Goal: Task Accomplishment & Management: Complete application form

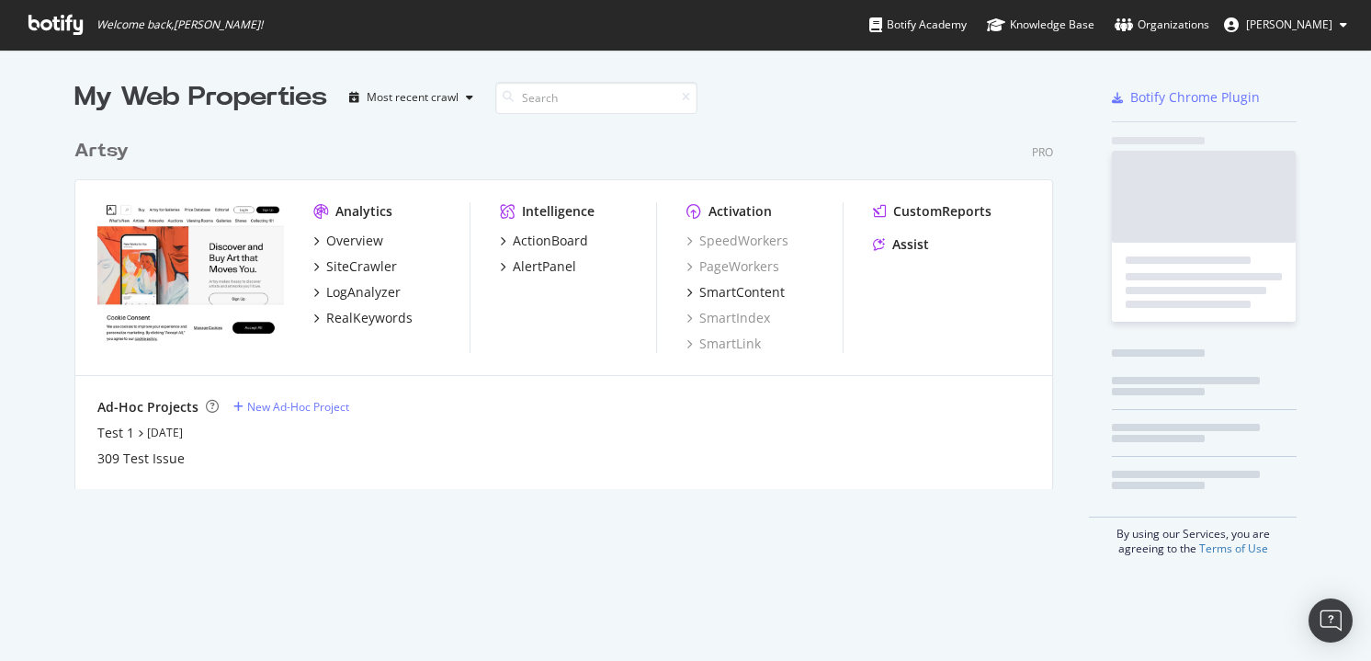
scroll to position [373, 993]
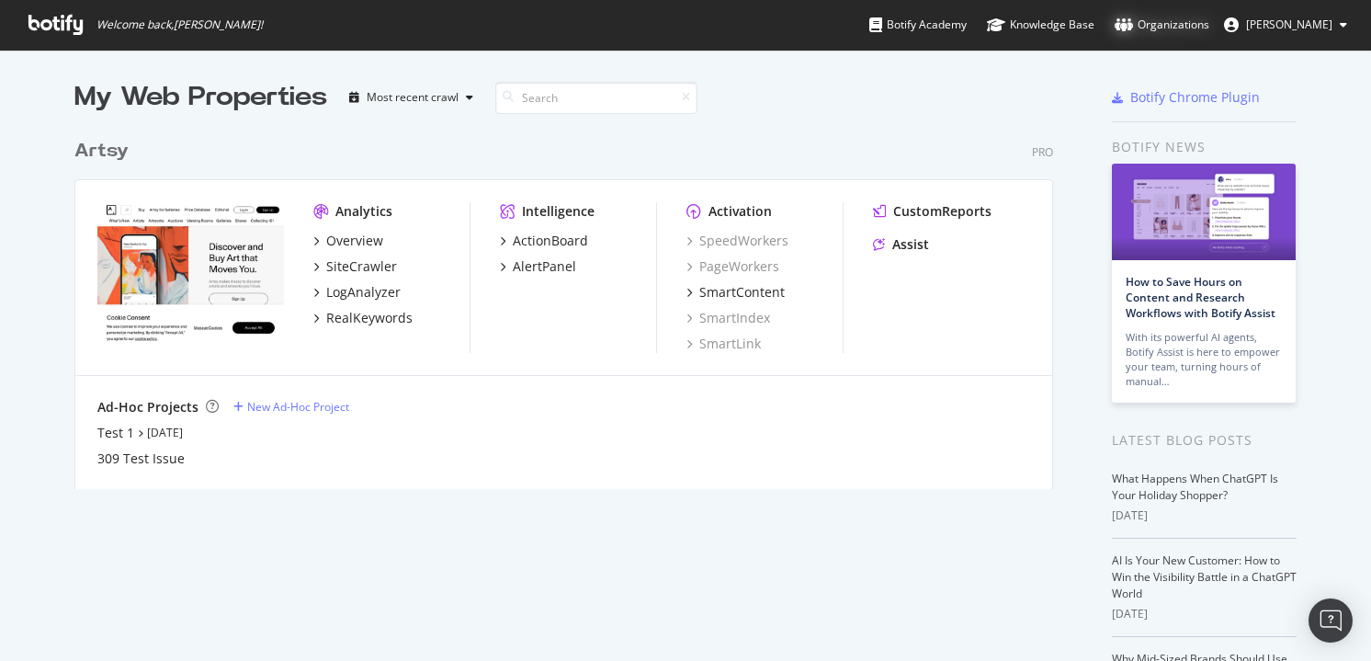
click at [1204, 28] on div "Organizations" at bounding box center [1162, 25] width 95 height 18
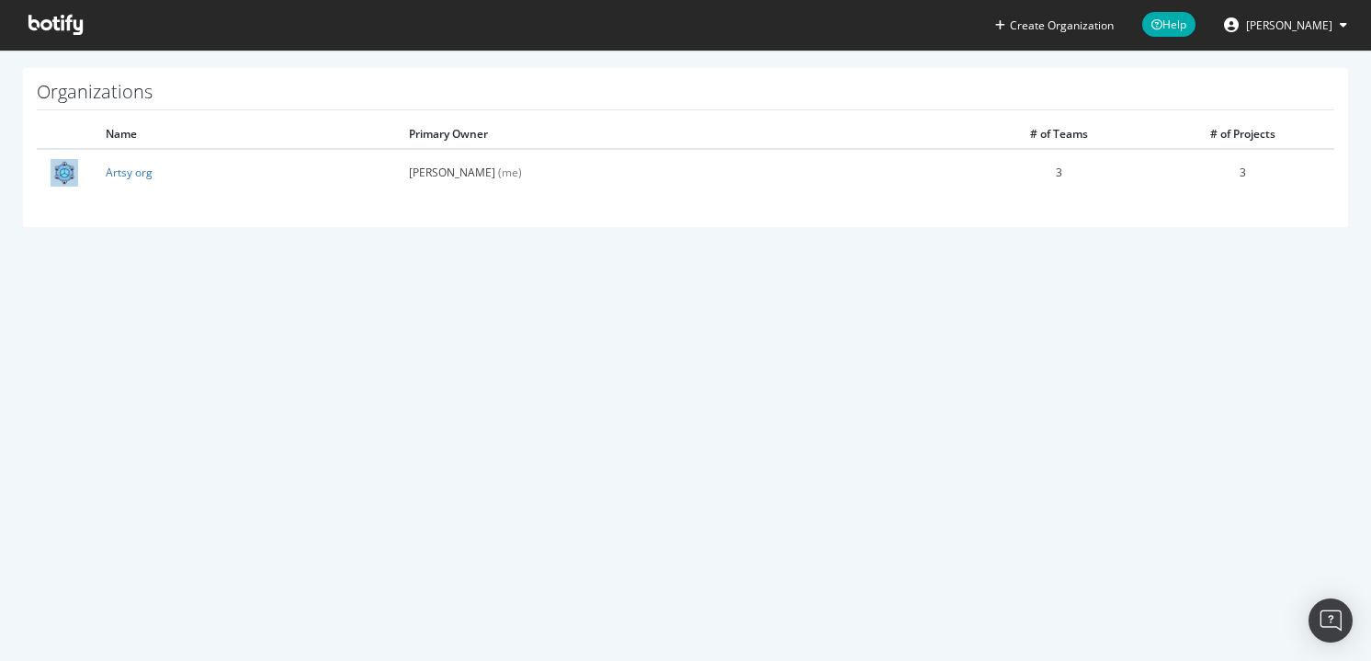
click at [1316, 27] on span "[PERSON_NAME]" at bounding box center [1289, 25] width 86 height 16
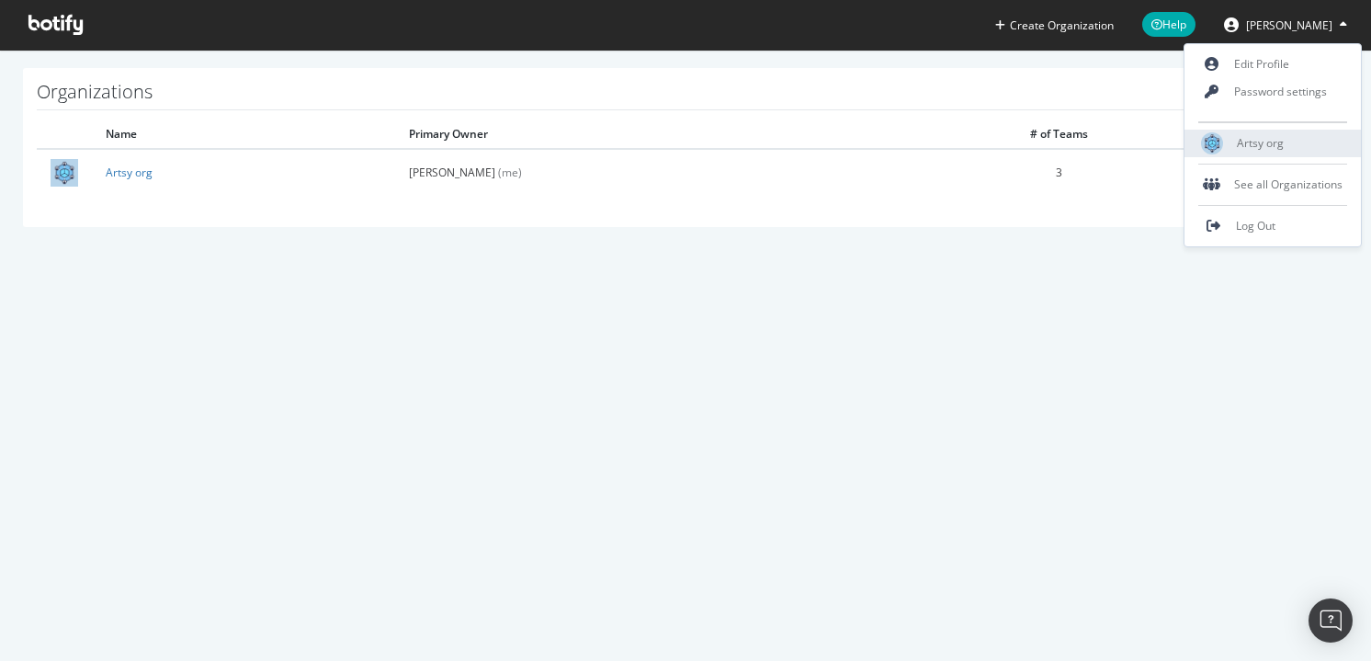
click at [1265, 144] on span "Artsy org" at bounding box center [1260, 143] width 47 height 16
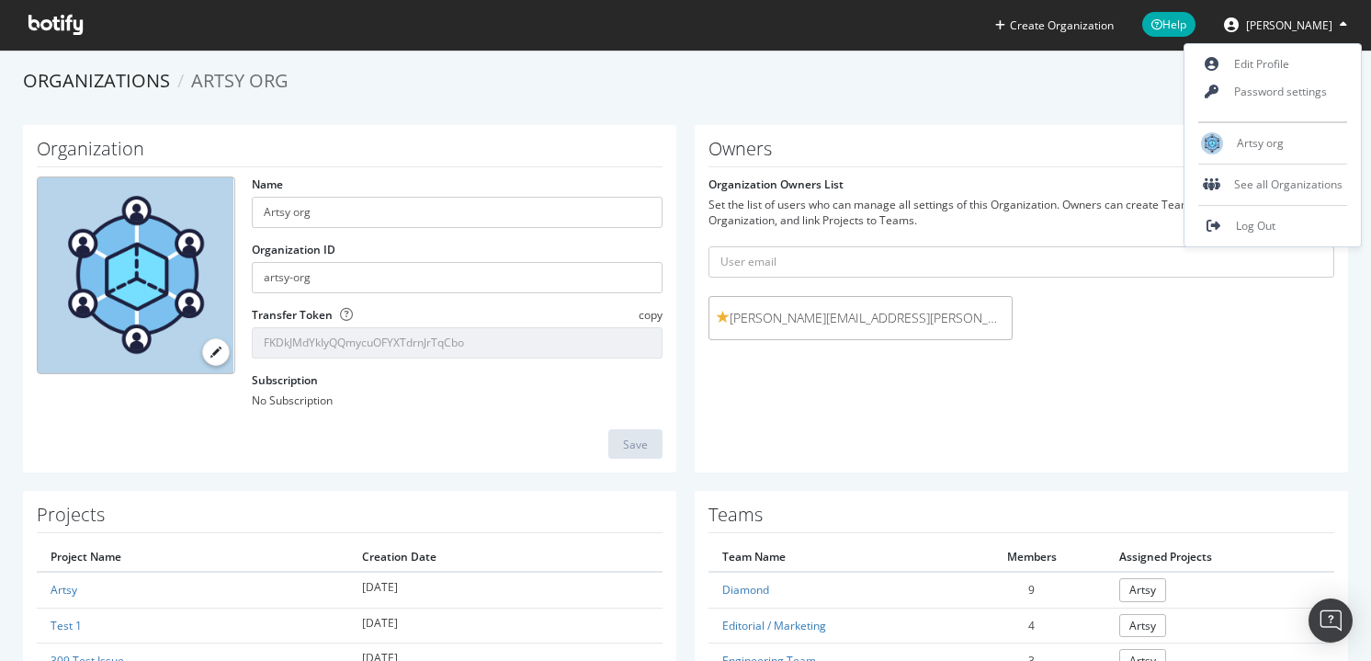
scroll to position [104, 0]
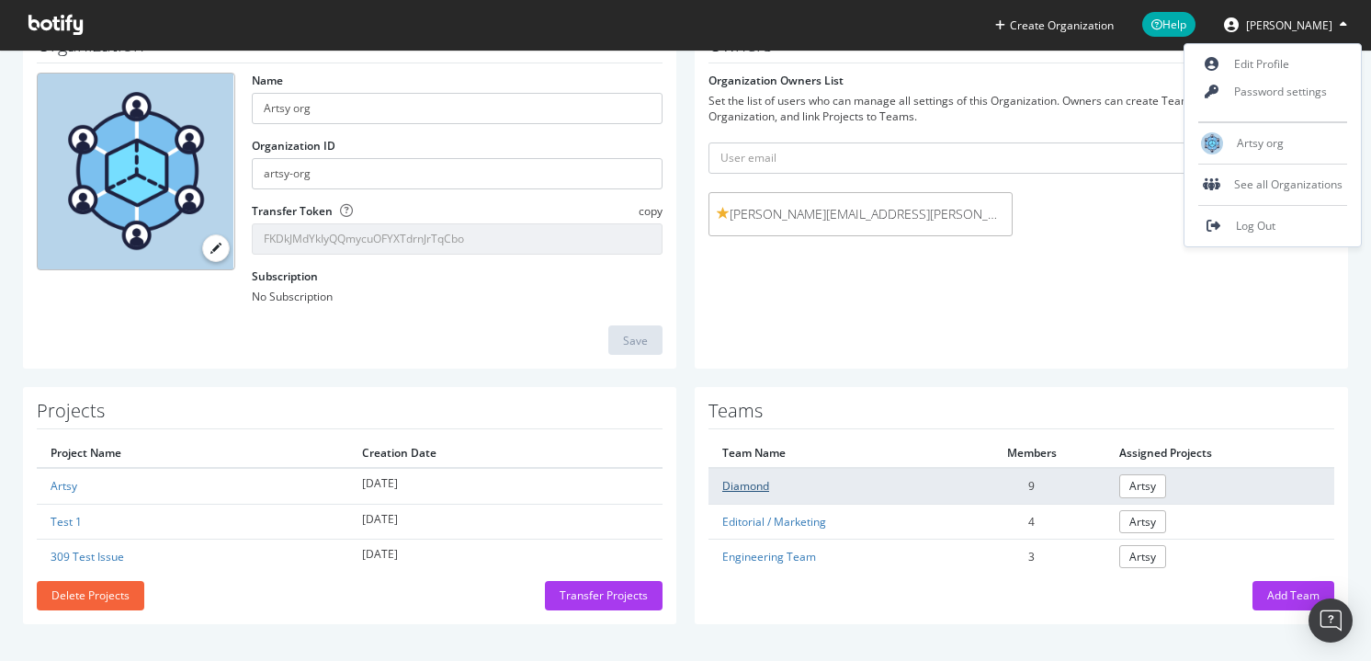
click at [748, 486] on link "Diamond" at bounding box center [745, 486] width 47 height 16
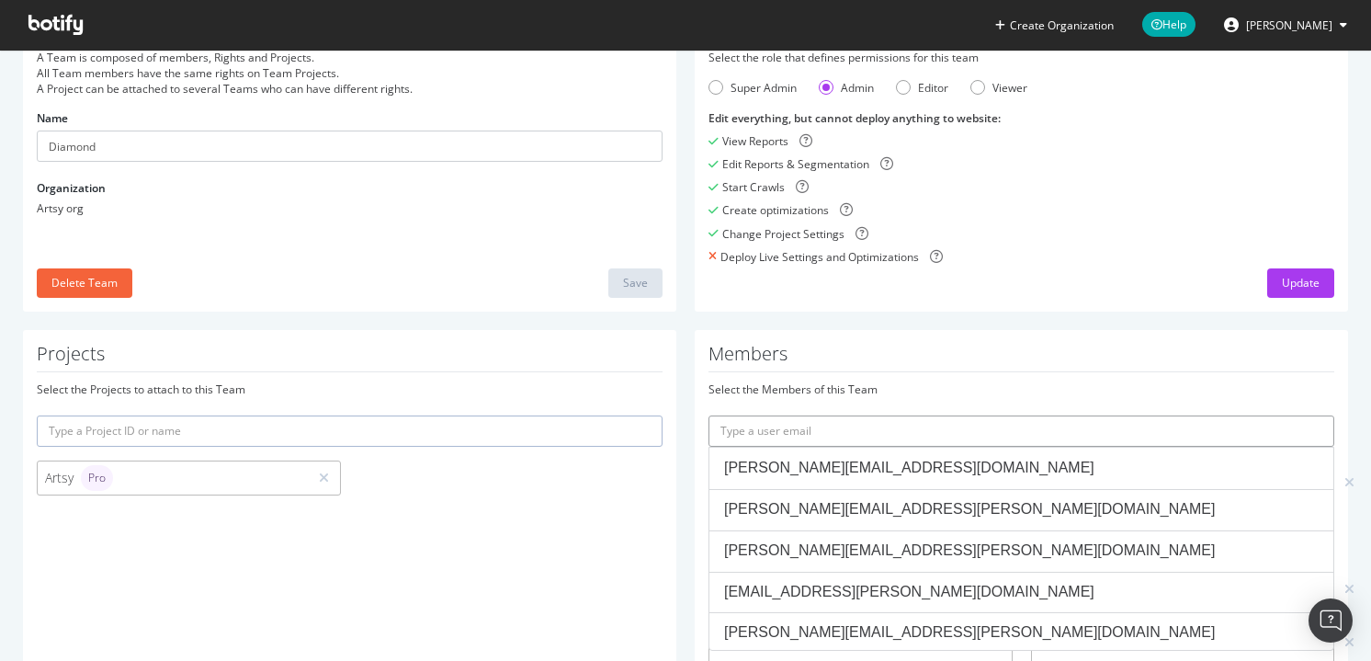
click at [921, 436] on input "text" at bounding box center [1022, 430] width 626 height 31
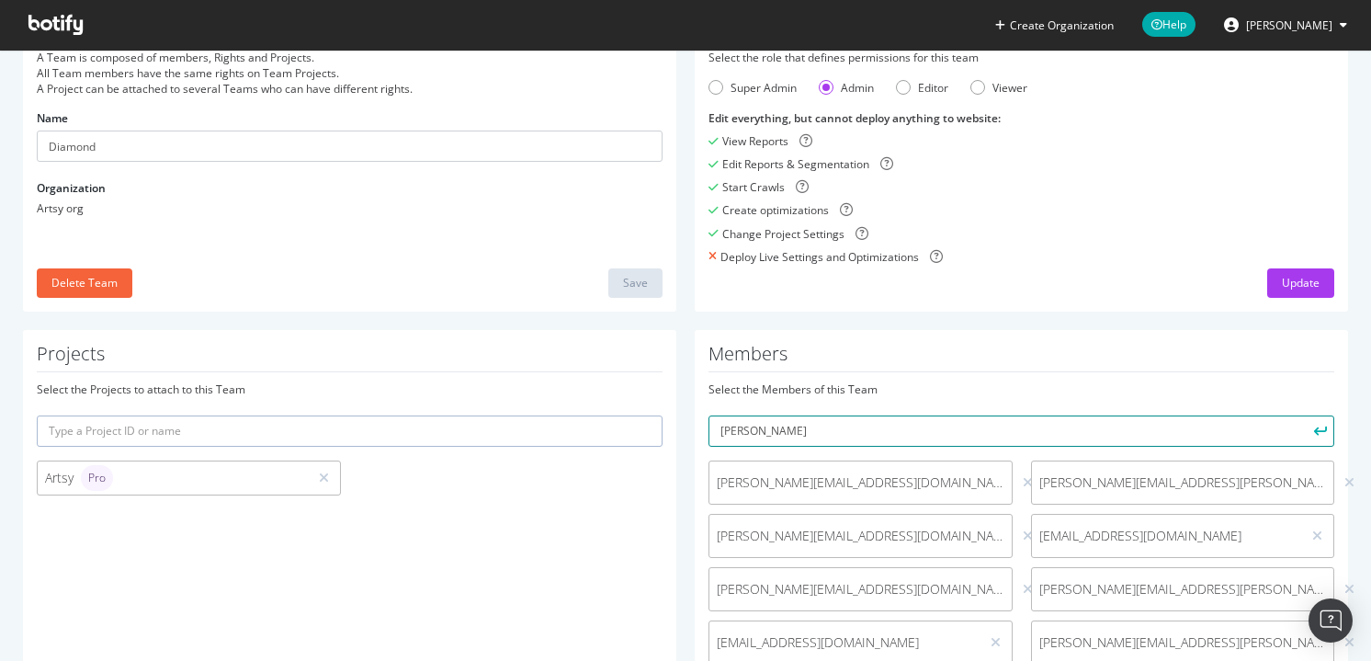
click at [765, 425] on input "[PERSON_NAME]" at bounding box center [1022, 430] width 626 height 31
paste input ".[EMAIL_ADDRESS][DOMAIN_NAME]"
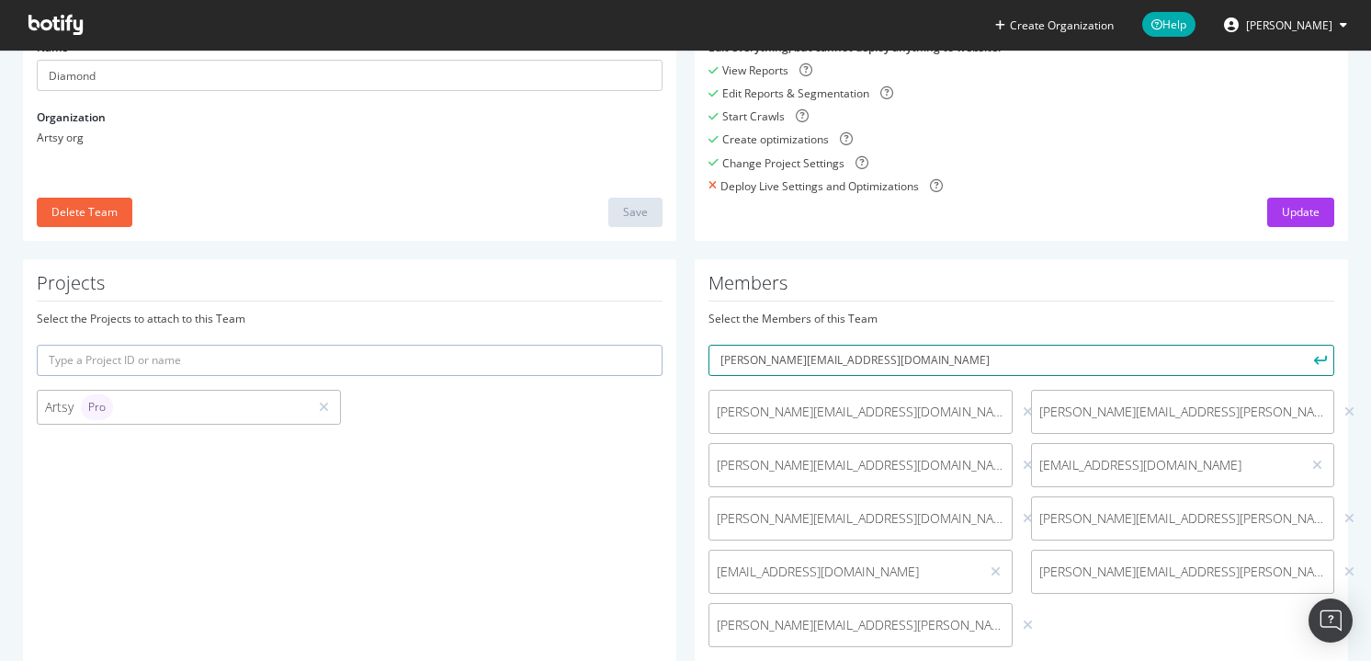
scroll to position [221, 0]
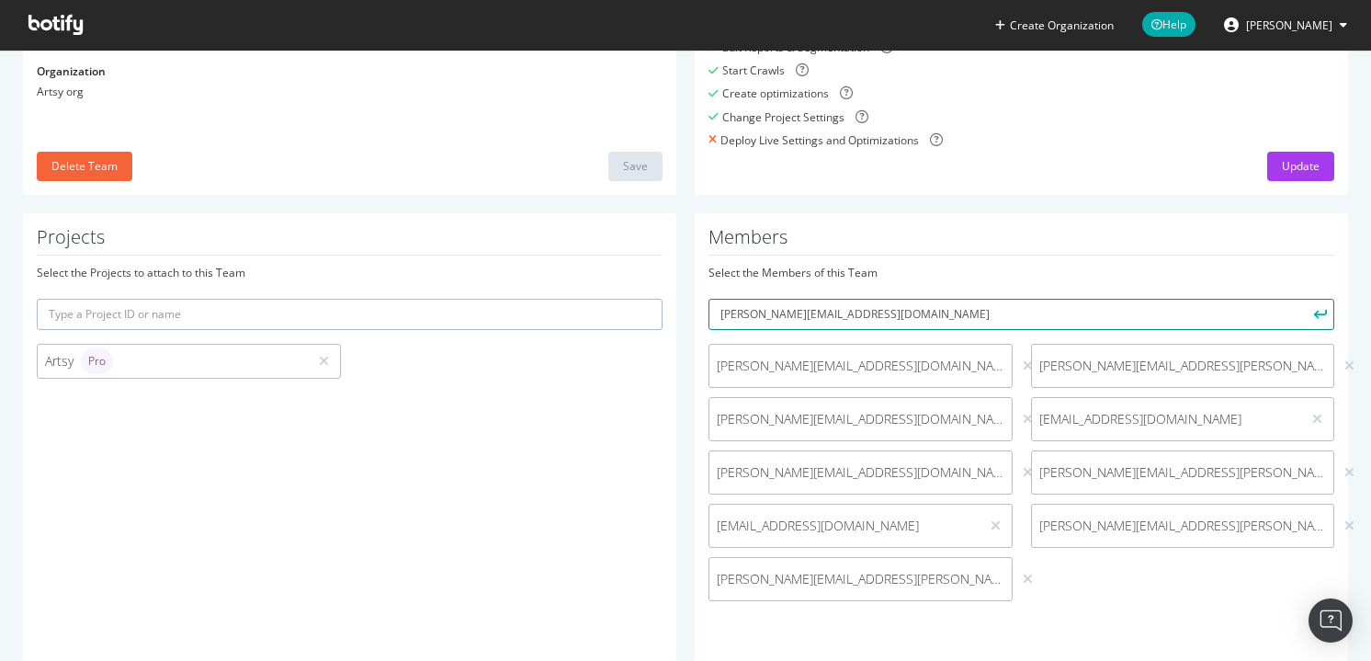
type input "[PERSON_NAME][EMAIL_ADDRESS][DOMAIN_NAME]"
click at [1303, 299] on button "submit" at bounding box center [1318, 314] width 31 height 31
click at [778, 305] on input "text" at bounding box center [1022, 314] width 626 height 31
paste input "[PERSON_NAME][EMAIL_ADDRESS][DOMAIN_NAME]"
type input "[PERSON_NAME][EMAIL_ADDRESS][DOMAIN_NAME]"
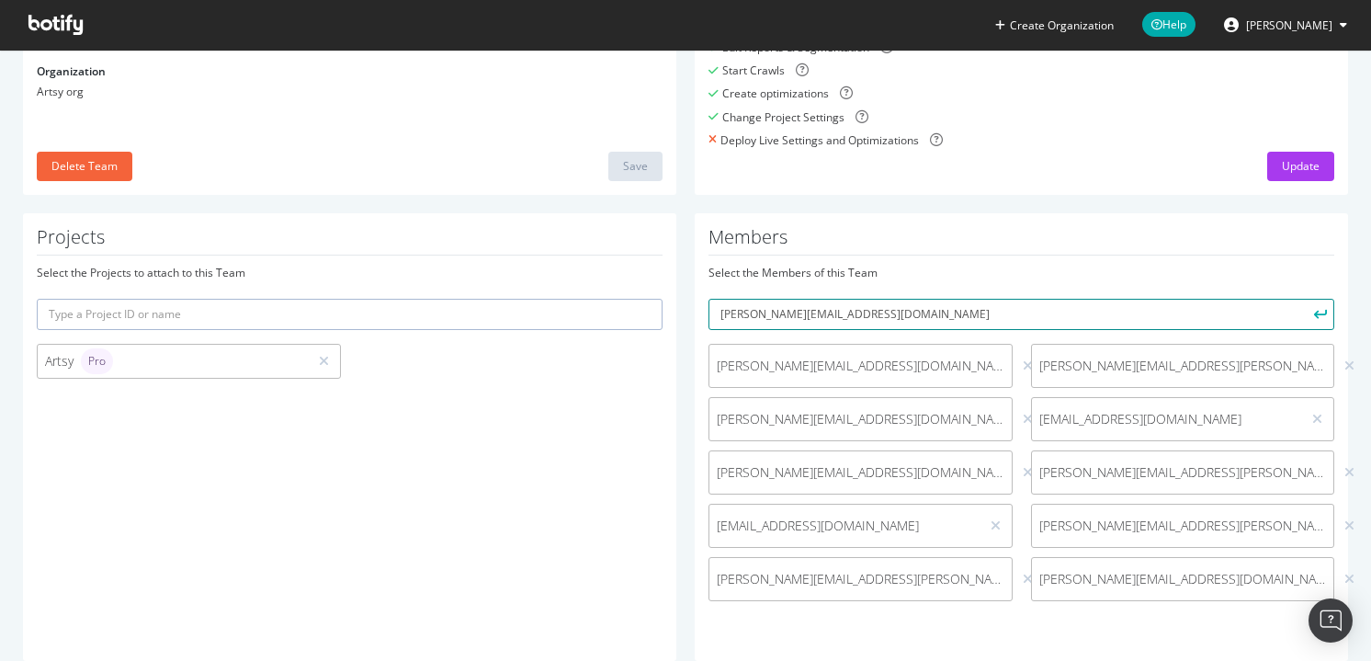
click at [1303, 299] on button "submit" at bounding box center [1318, 314] width 31 height 31
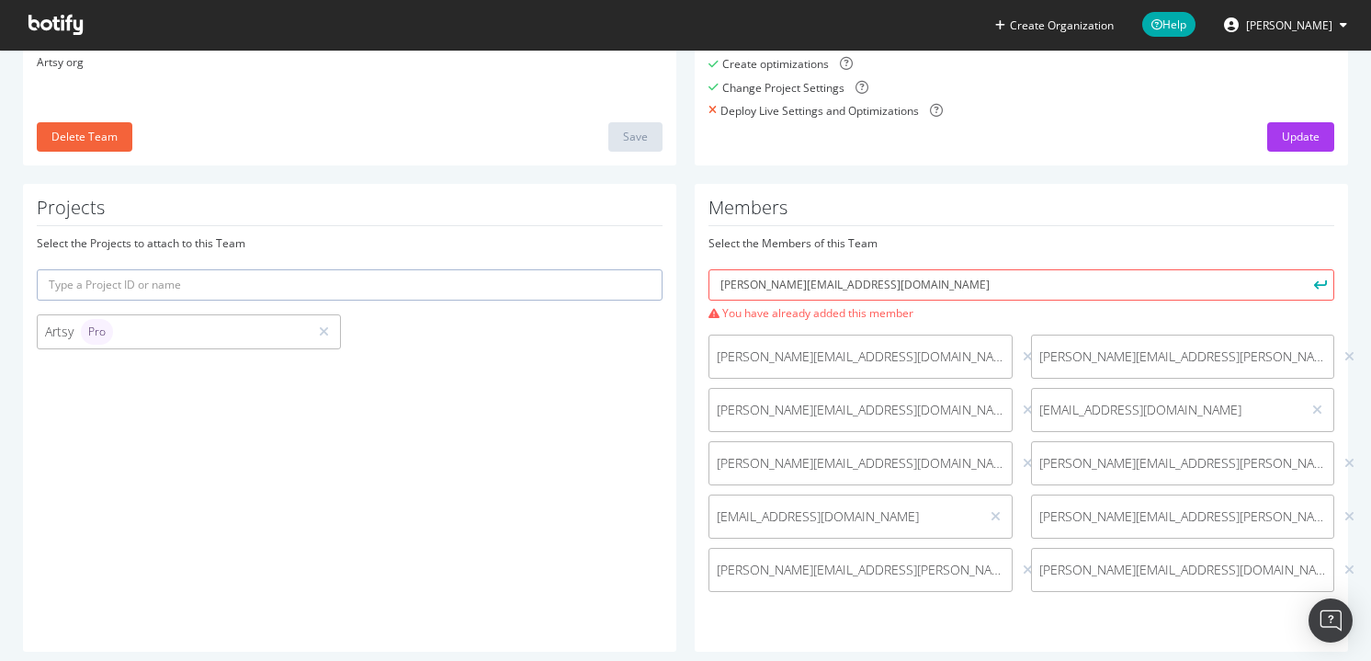
scroll to position [244, 0]
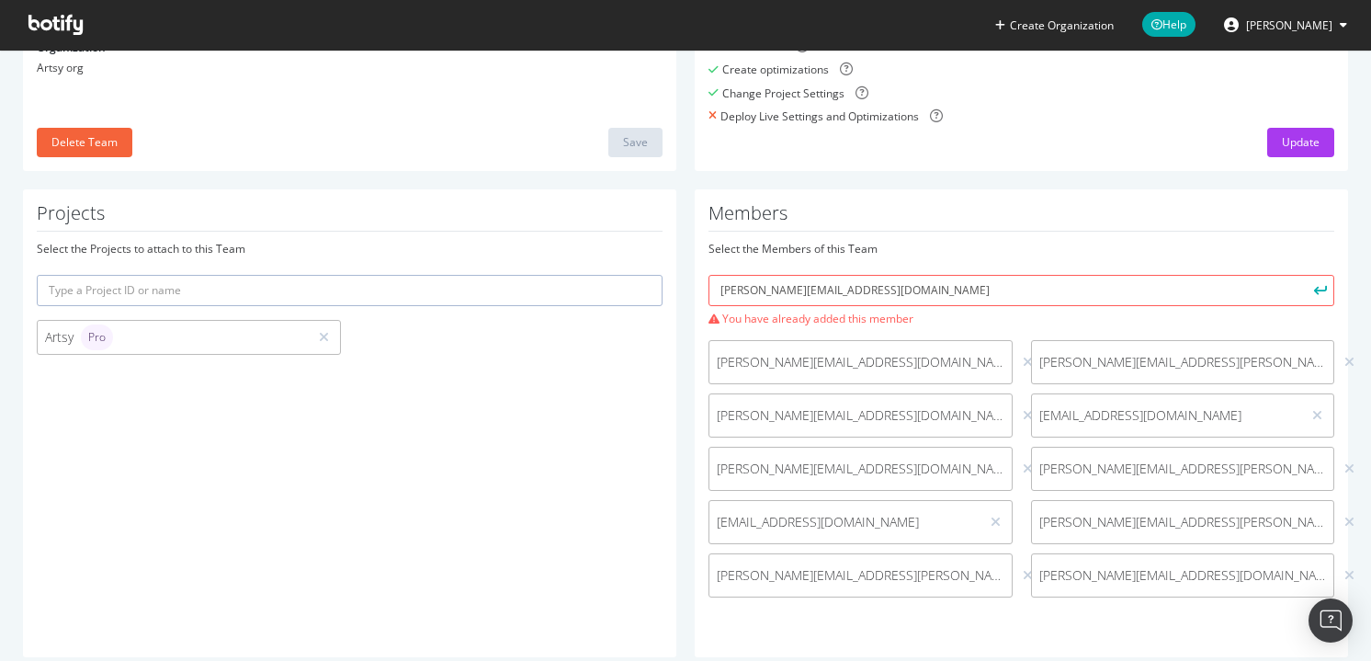
click at [734, 457] on div "[PERSON_NAME][EMAIL_ADDRESS][DOMAIN_NAME]" at bounding box center [861, 469] width 304 height 44
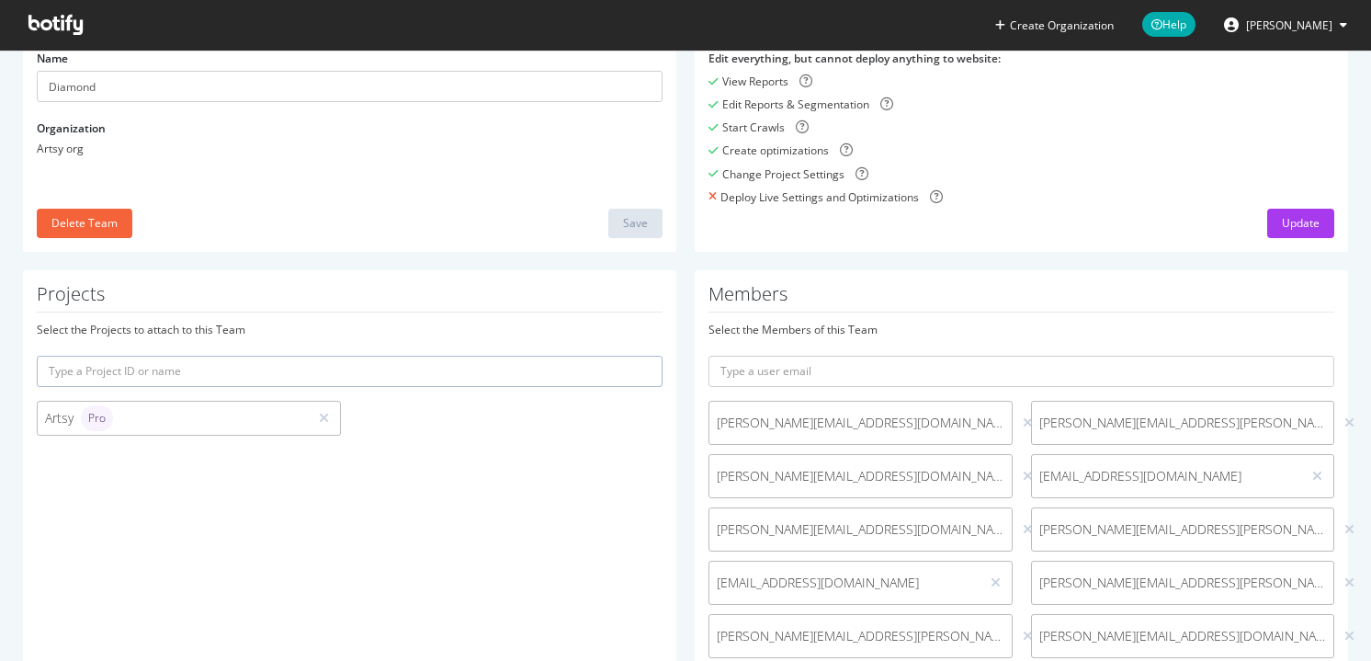
scroll to position [257, 0]
